Goal: Task Accomplishment & Management: Use online tool/utility

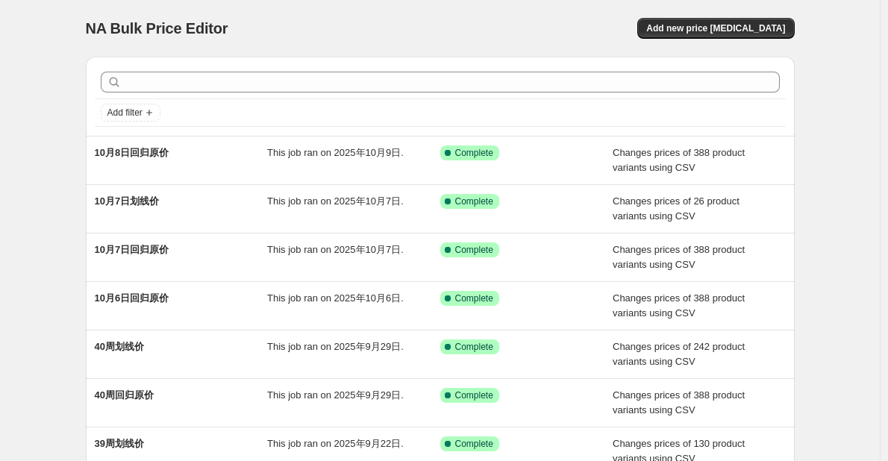
click at [352, 29] on div "NA Bulk Price Editor" at bounding box center [256, 28] width 341 height 21
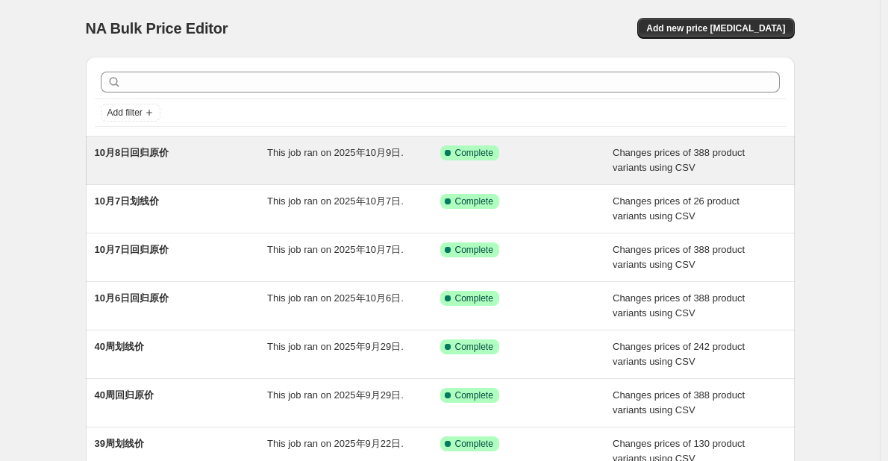
click at [247, 164] on div "10月8日回归原价" at bounding box center [181, 161] width 173 height 30
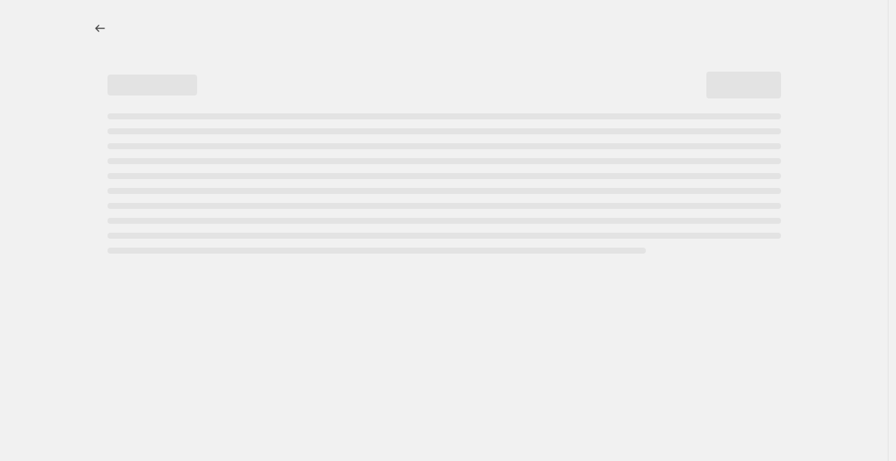
click at [29, 90] on div at bounding box center [443, 230] width 887 height 461
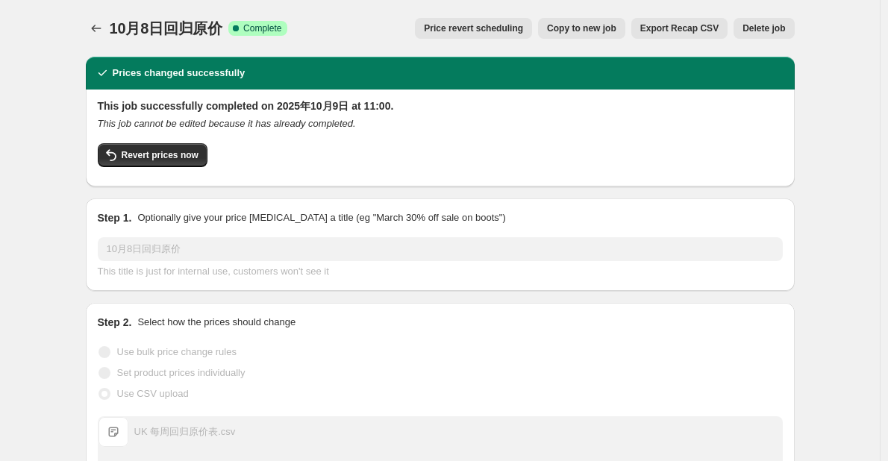
click at [576, 30] on span "Copy to new job" at bounding box center [581, 28] width 69 height 12
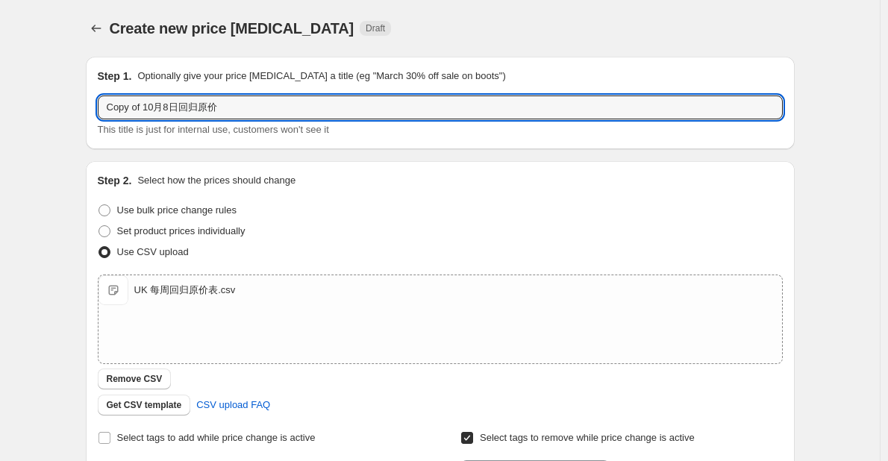
drag, startPoint x: 182, startPoint y: 110, endPoint x: 93, endPoint y: 113, distance: 88.9
click at [93, 113] on div "Step 1. Optionally give your price [MEDICAL_DATA] a title (eg "March 30% off sa…" at bounding box center [440, 103] width 709 height 93
type input "42周回归原价"
click at [93, 113] on div "Step 1. Optionally give your price [MEDICAL_DATA] a title (eg "March 30% off sa…" at bounding box center [440, 103] width 709 height 93
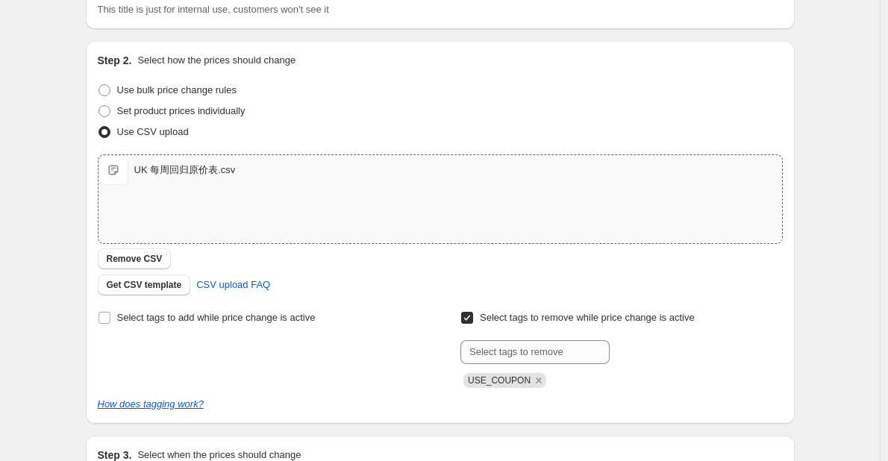
scroll to position [224, 0]
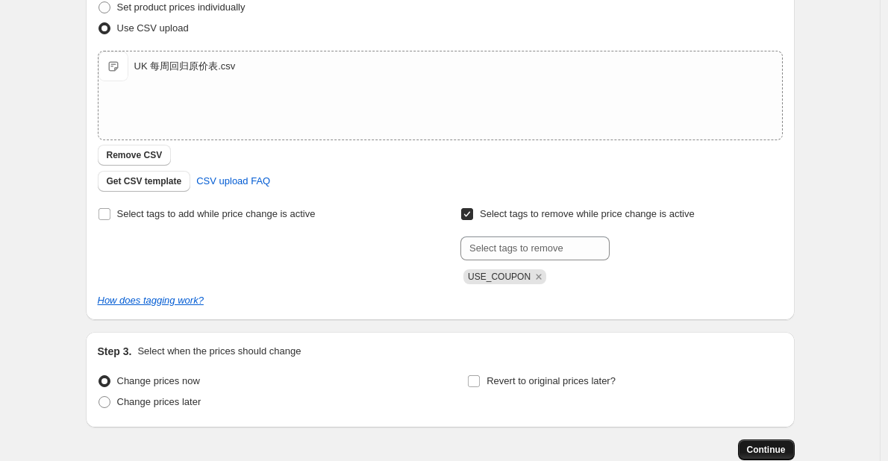
click at [760, 449] on span "Continue" at bounding box center [766, 450] width 39 height 12
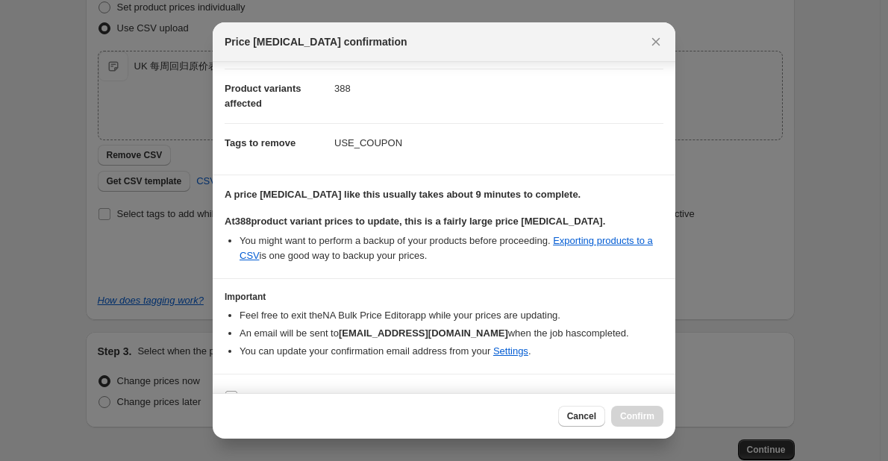
scroll to position [85, 0]
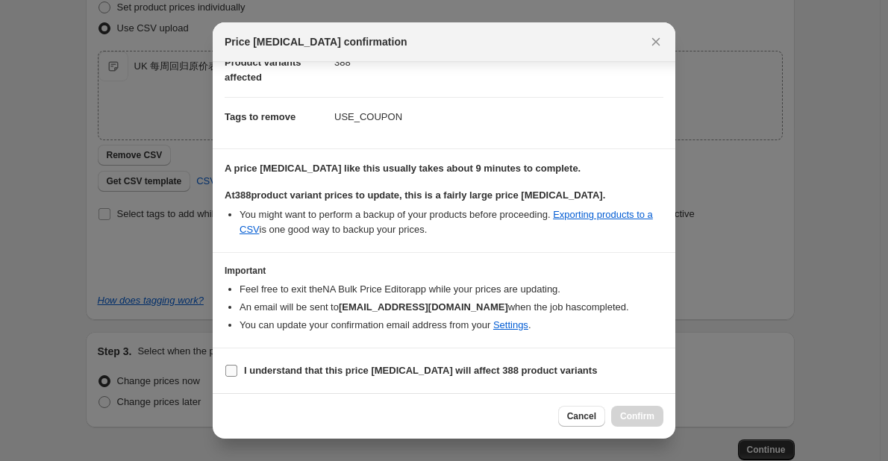
click at [352, 370] on b "I understand that this price [MEDICAL_DATA] will affect 388 product variants" at bounding box center [420, 370] width 353 height 11
click at [237, 370] on input "I understand that this price [MEDICAL_DATA] will affect 388 product variants" at bounding box center [231, 371] width 12 height 12
checkbox input "true"
click at [635, 416] on span "Confirm" at bounding box center [637, 416] width 34 height 12
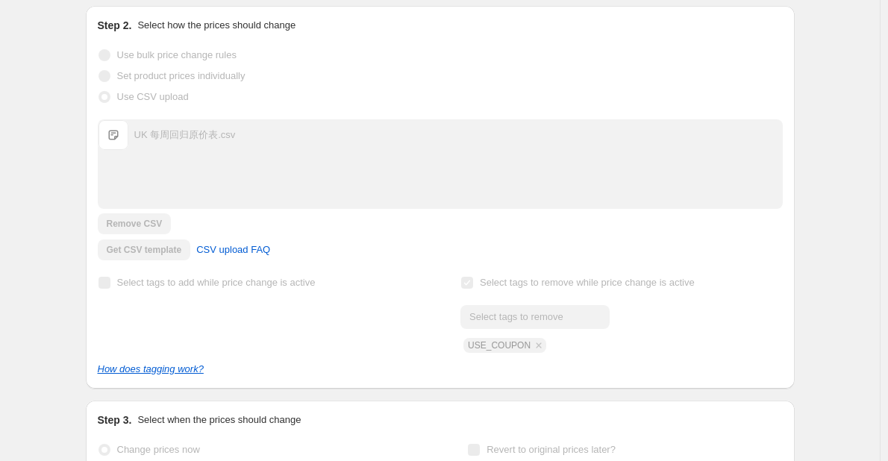
scroll to position [263, 0]
click at [17, 146] on div "42周回归原价. This page is ready 42周回归原价 Info Partially complete In progress Price […" at bounding box center [440, 162] width 880 height 850
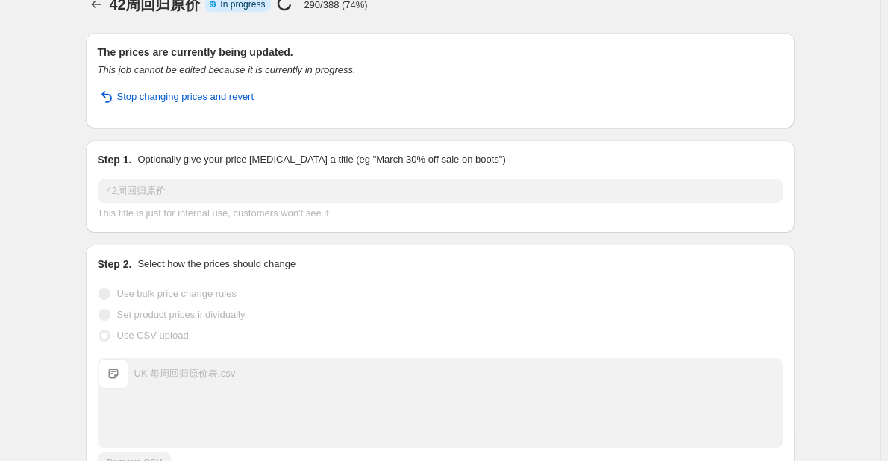
scroll to position [0, 0]
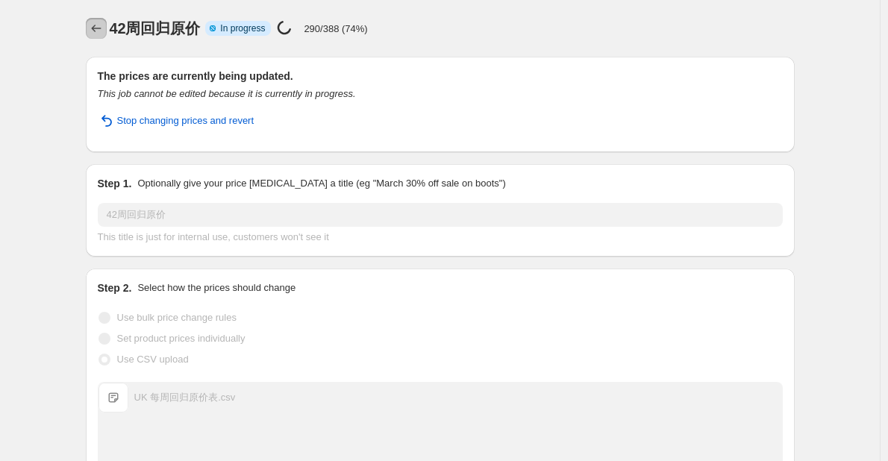
click at [96, 25] on icon "Price change jobs" at bounding box center [96, 28] width 15 height 15
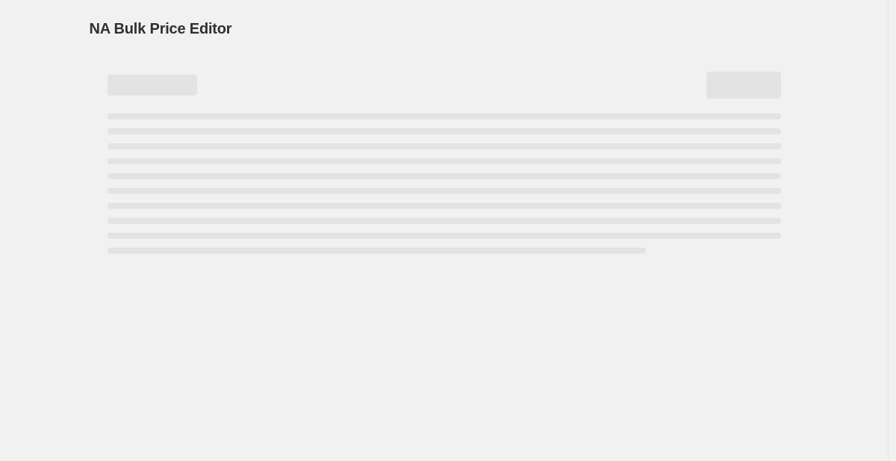
click at [218, 3] on div "NA Bulk Price Editor. This page is ready NA Bulk Price Editor" at bounding box center [444, 28] width 709 height 57
click at [53, 44] on div "NA Bulk Price Editor. This page is ready NA Bulk Price Editor" at bounding box center [443, 230] width 887 height 461
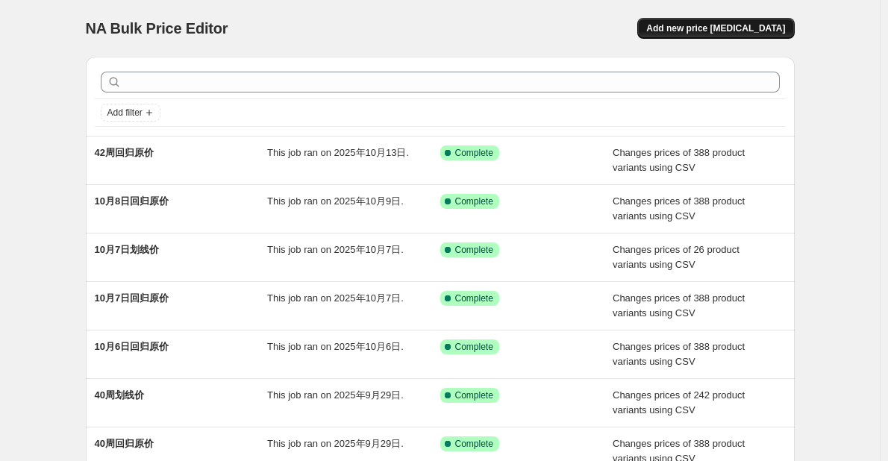
click at [704, 31] on span "Add new price [MEDICAL_DATA]" at bounding box center [715, 28] width 139 height 12
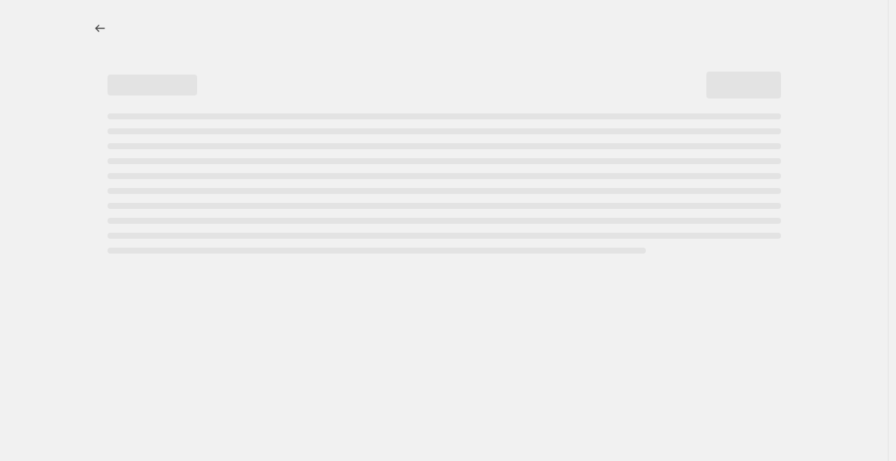
select select "percentage"
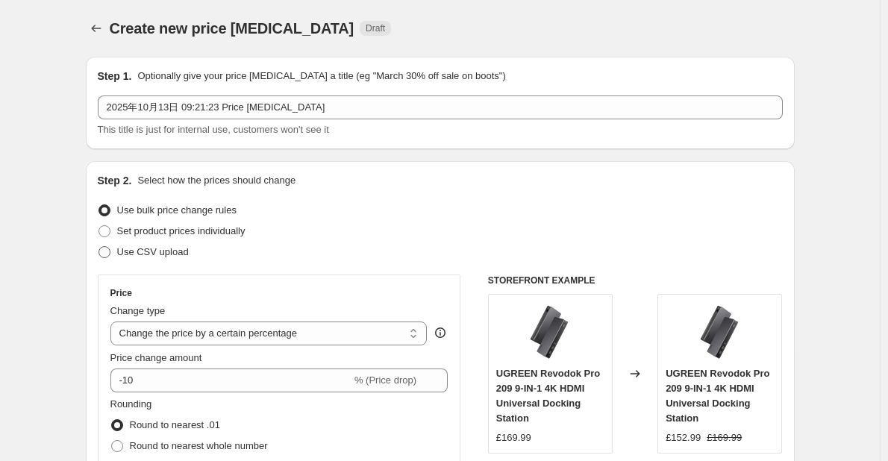
click at [157, 256] on span "Use CSV upload" at bounding box center [153, 251] width 72 height 11
click at [99, 247] on input "Use CSV upload" at bounding box center [99, 246] width 1 height 1
radio input "true"
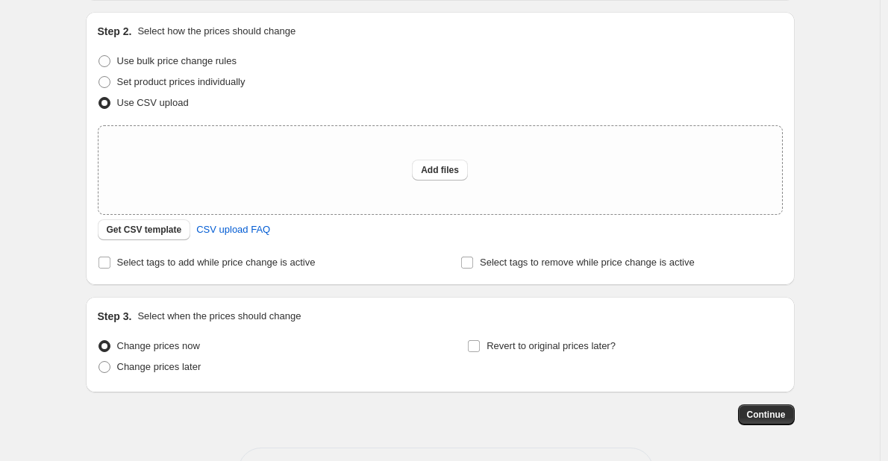
scroll to position [204, 0]
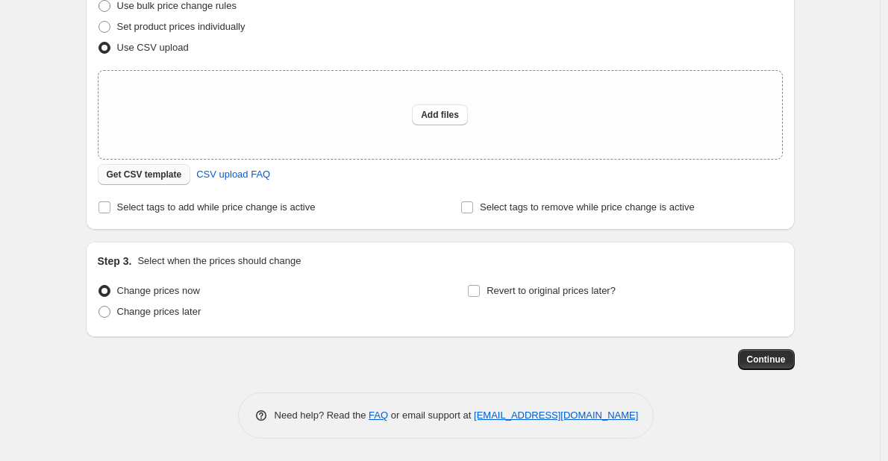
click at [151, 174] on span "Get CSV template" at bounding box center [144, 175] width 75 height 12
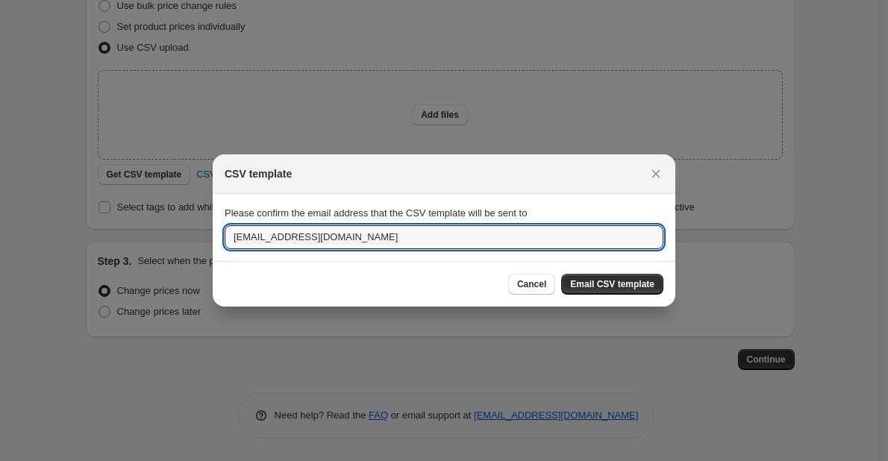
drag, startPoint x: 250, startPoint y: 237, endPoint x: 185, endPoint y: 237, distance: 64.9
click at [184, 460] on div "CSV template Please confirm the email address that the CSV template will be sen…" at bounding box center [444, 461] width 888 height 0
type input "[DOMAIN_NAME][EMAIL_ADDRESS][DOMAIN_NAME]"
click at [586, 293] on button "Email CSV template" at bounding box center [612, 284] width 102 height 21
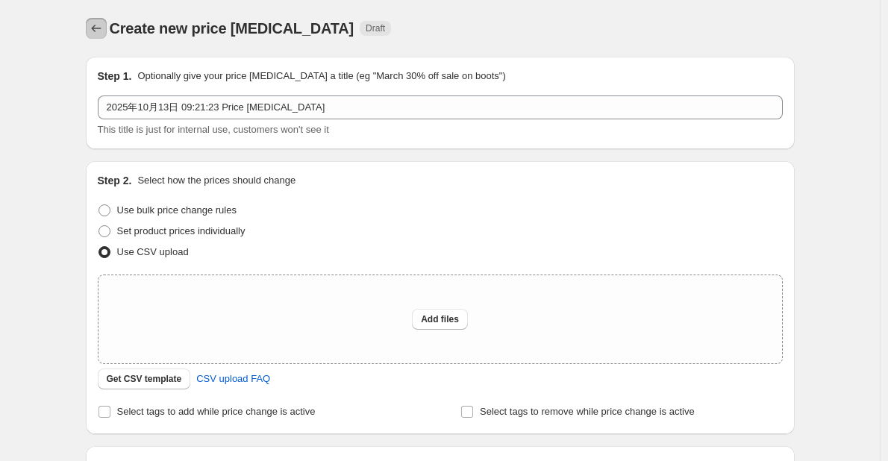
click at [99, 31] on icon "Price change jobs" at bounding box center [96, 28] width 15 height 15
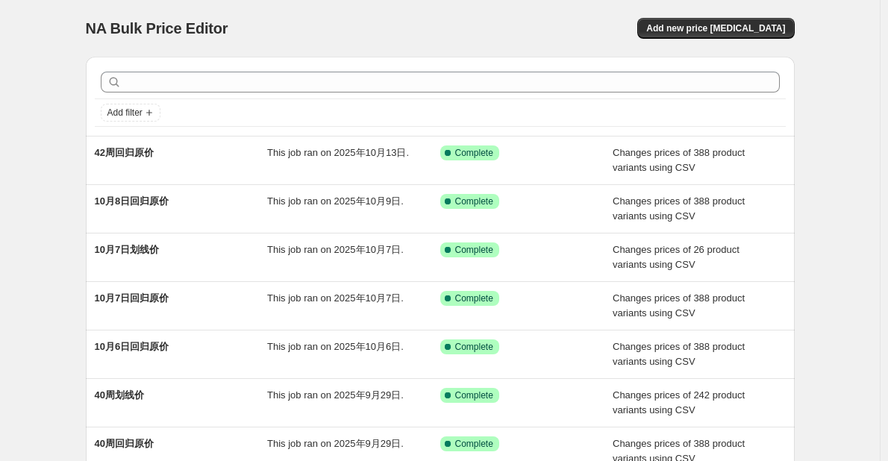
click at [54, 171] on div "NA Bulk Price Editor. This page is ready NA Bulk Price Editor Add new price [ME…" at bounding box center [440, 384] width 880 height 769
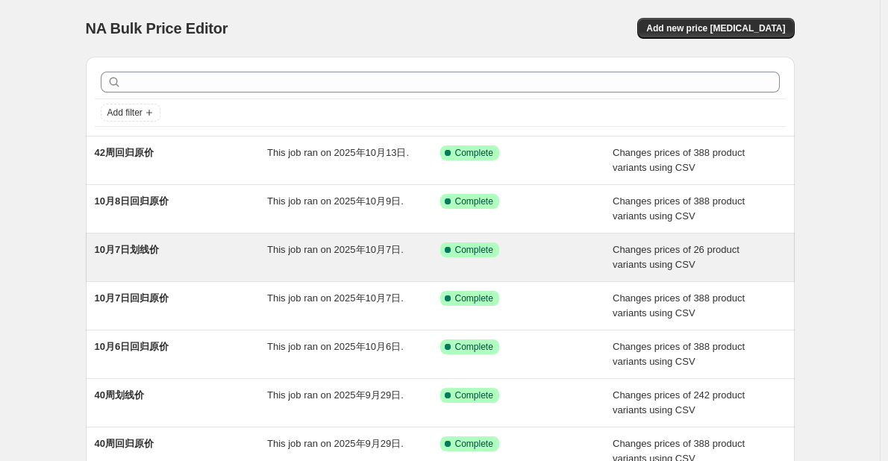
click at [160, 250] on span "10月7日划线价" at bounding box center [127, 249] width 65 height 11
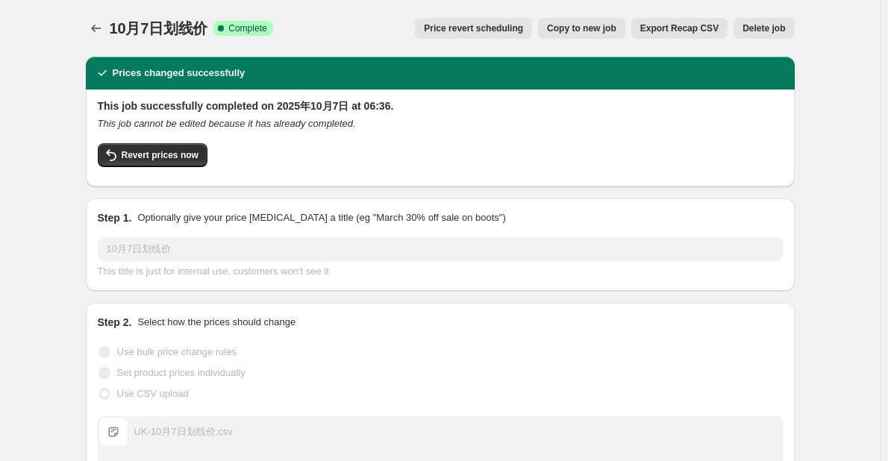
click at [590, 31] on span "Copy to new job" at bounding box center [581, 28] width 69 height 12
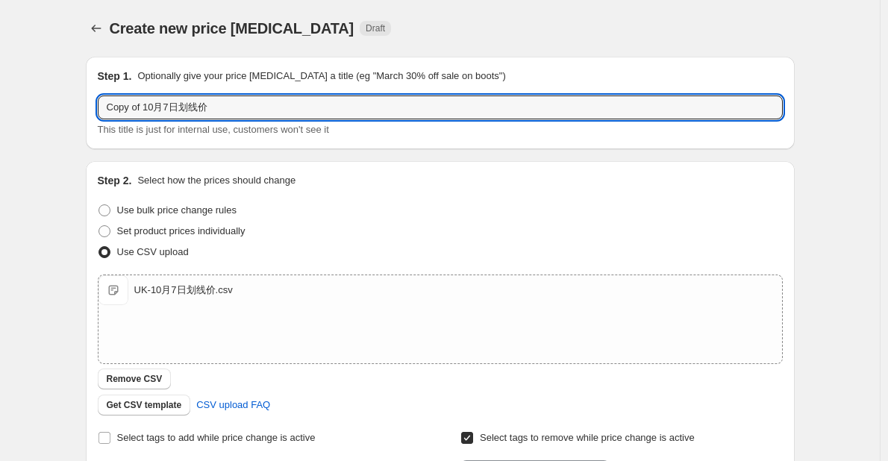
drag, startPoint x: 180, startPoint y: 108, endPoint x: -2, endPoint y: 107, distance: 182.1
click at [0, 107] on html "Home Settings Plans Skip to content Create new price [MEDICAL_DATA]. This page …" at bounding box center [444, 230] width 888 height 461
type input "42周划线价"
click at [148, 383] on span "Remove CSV" at bounding box center [135, 379] width 56 height 12
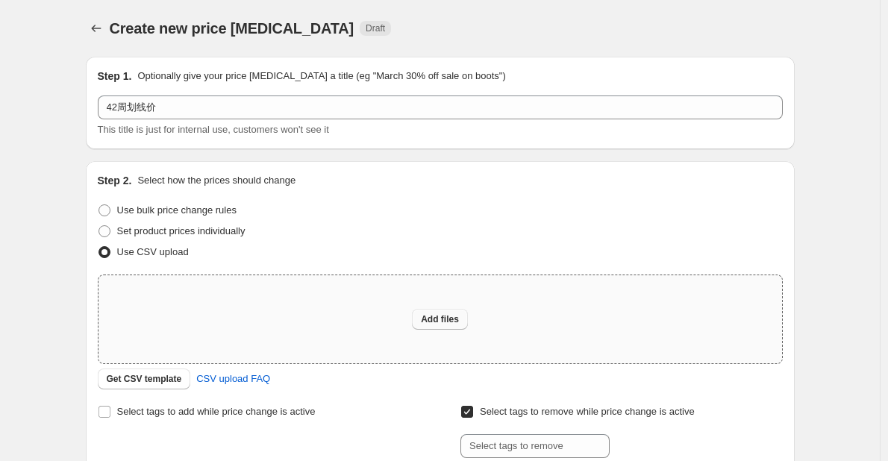
click at [457, 315] on span "Add files" at bounding box center [440, 319] width 38 height 12
type input "C:\fakepath\UK-42周划线价.csv"
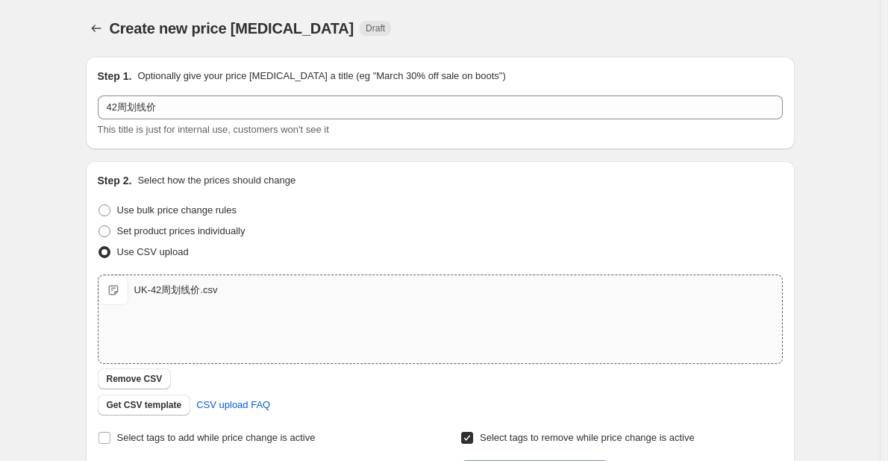
scroll to position [314, 0]
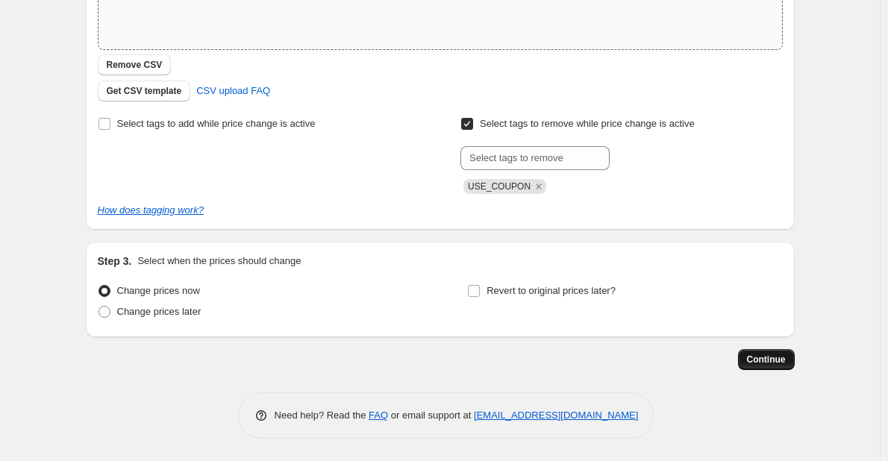
click at [770, 360] on span "Continue" at bounding box center [766, 360] width 39 height 12
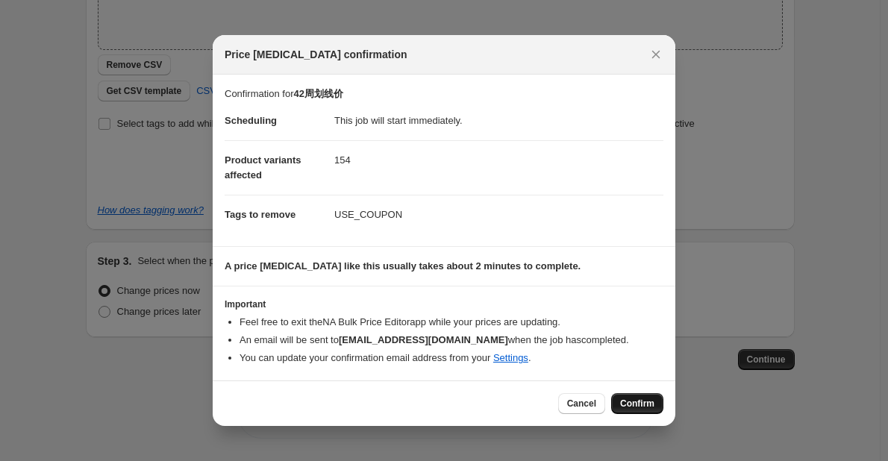
click at [627, 406] on span "Confirm" at bounding box center [637, 404] width 34 height 12
